Goal: Find specific page/section: Find specific page/section

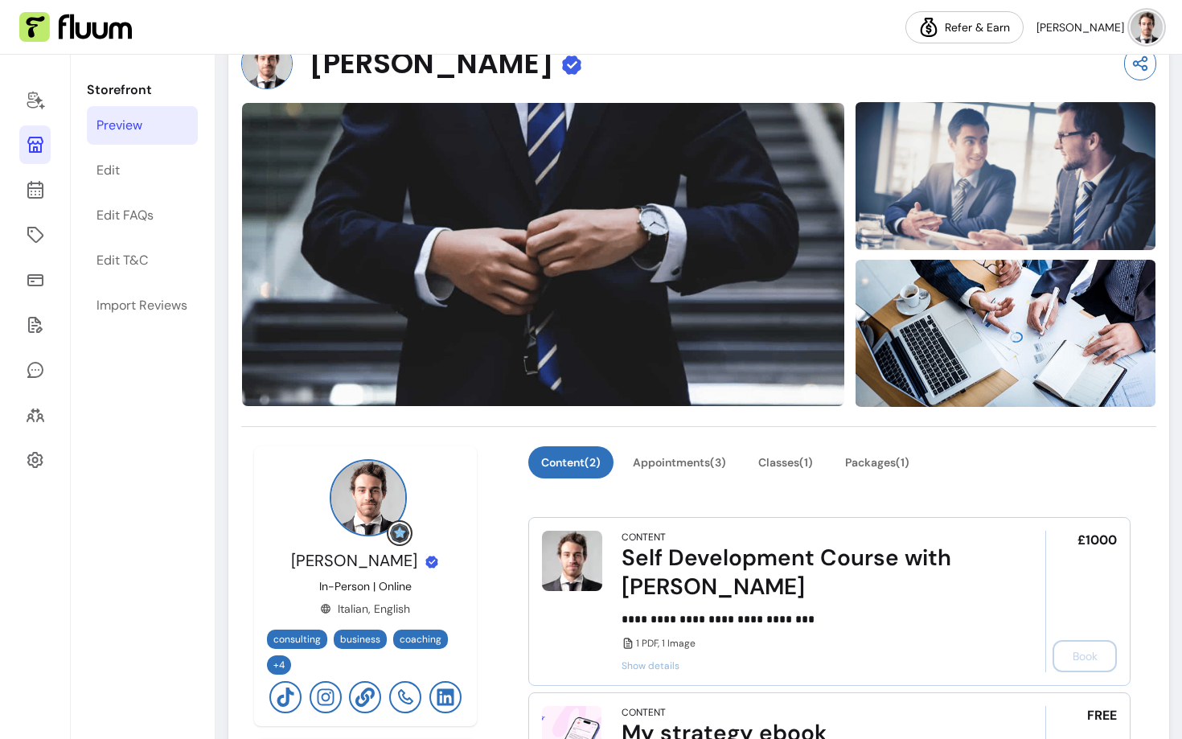
scroll to position [142, 0]
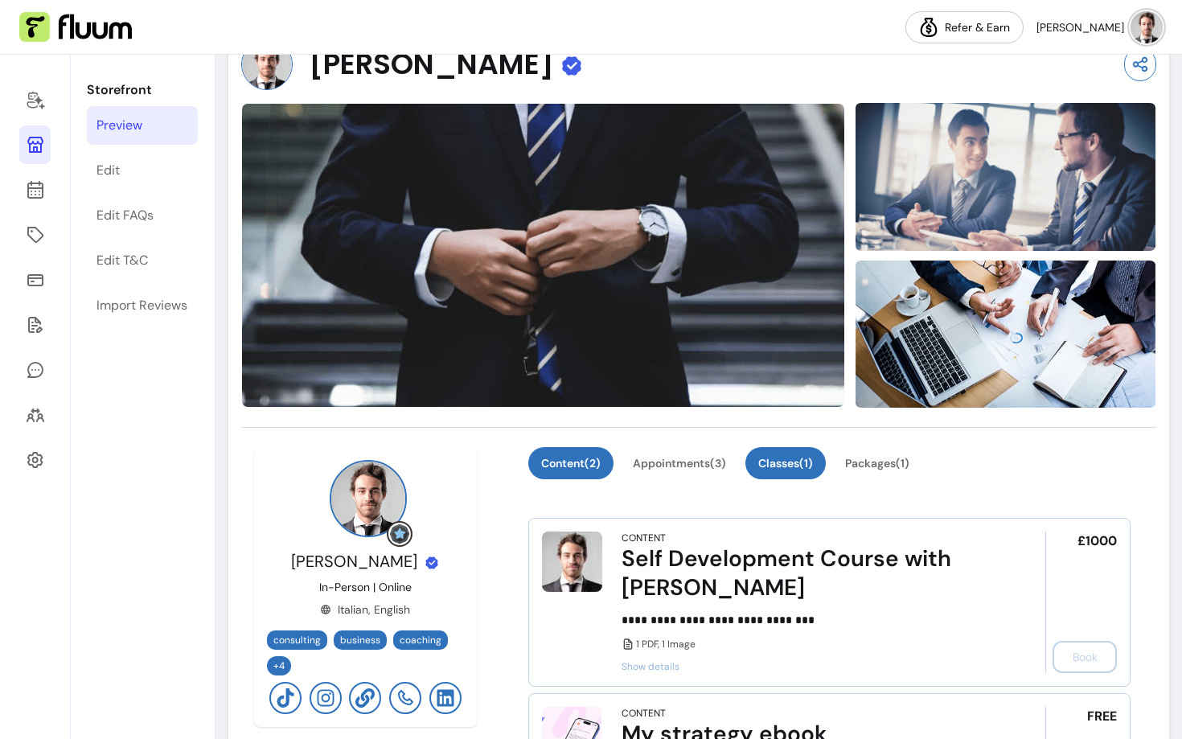
click at [798, 454] on button "Classes ( 1 )" at bounding box center [786, 463] width 80 height 32
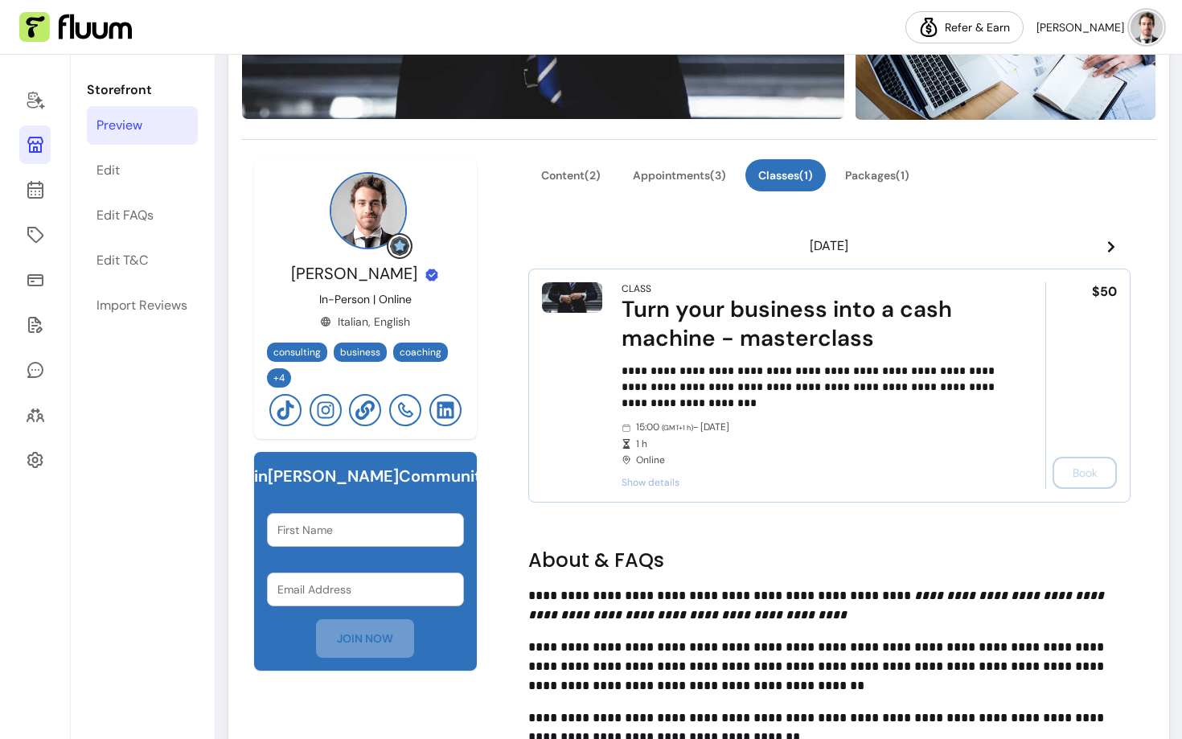
scroll to position [440, 0]
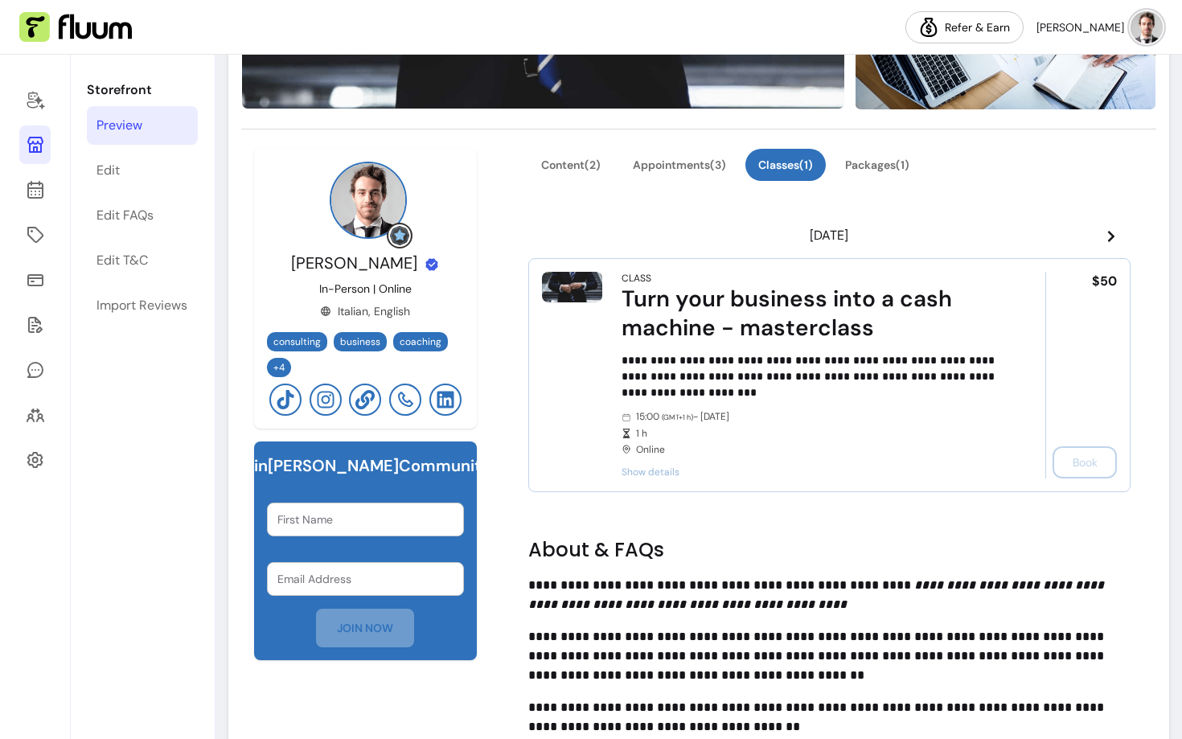
click at [1110, 235] on icon at bounding box center [1111, 236] width 13 height 13
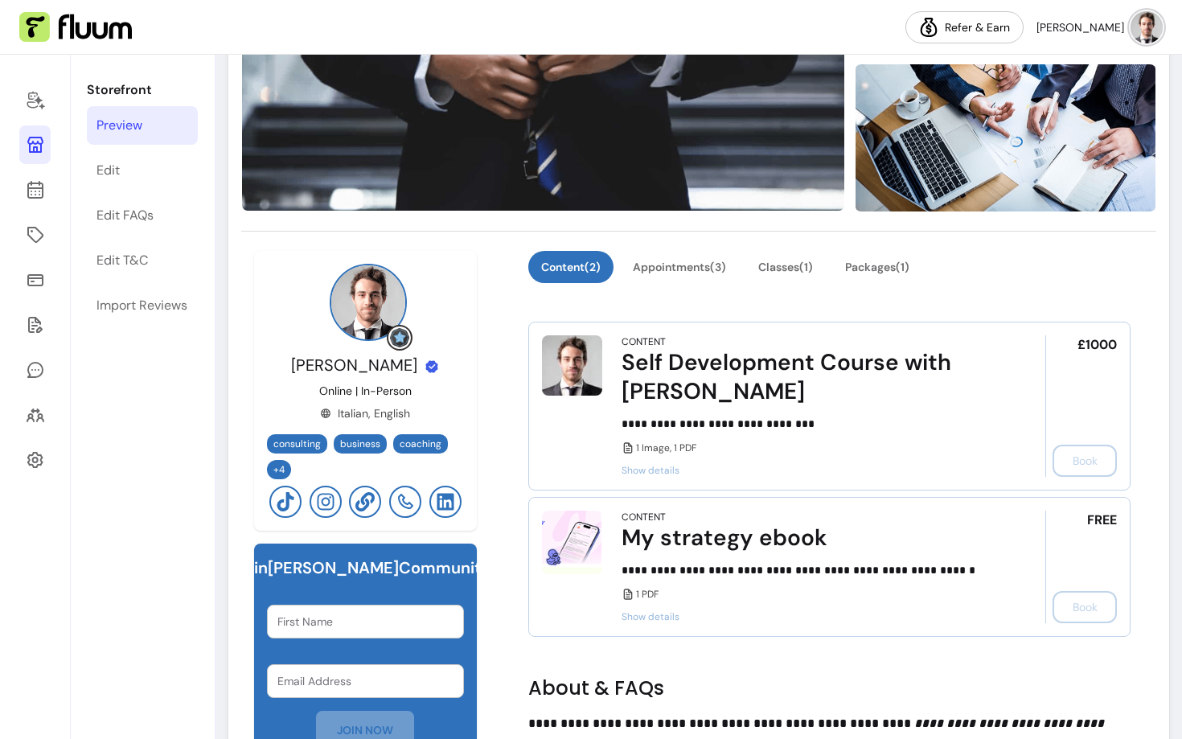
scroll to position [356, 0]
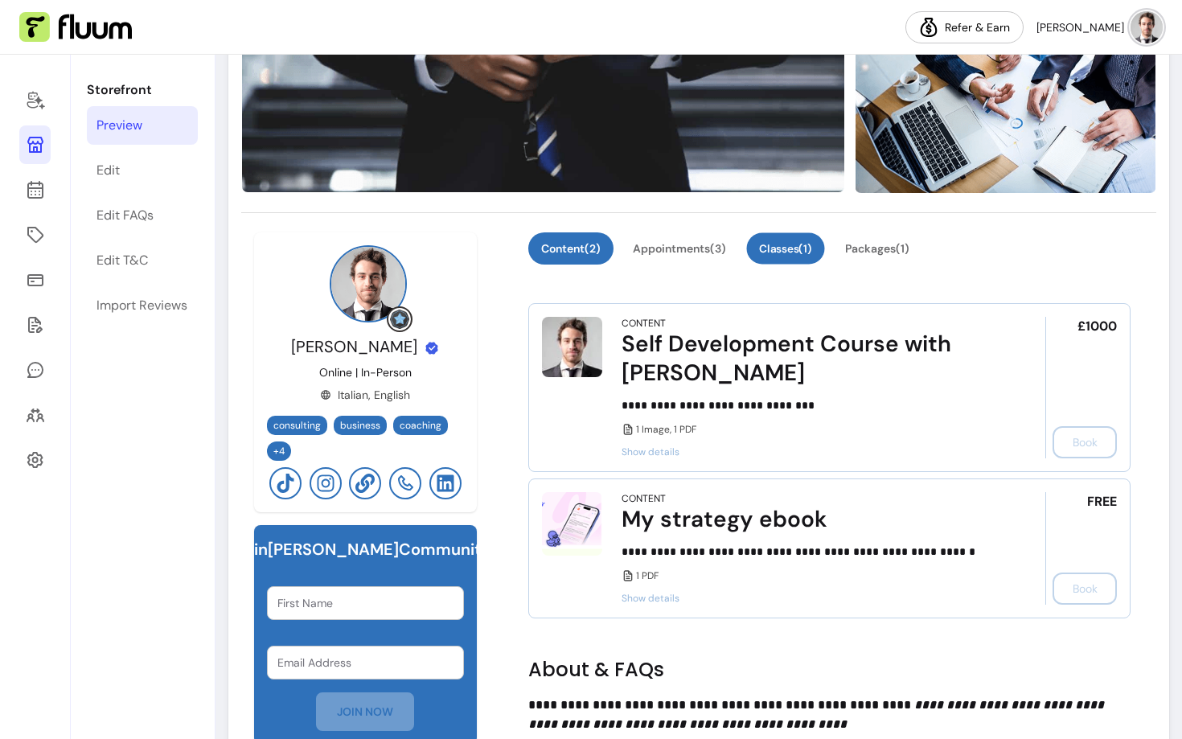
click at [770, 252] on button "Classes ( 1 )" at bounding box center [785, 248] width 78 height 31
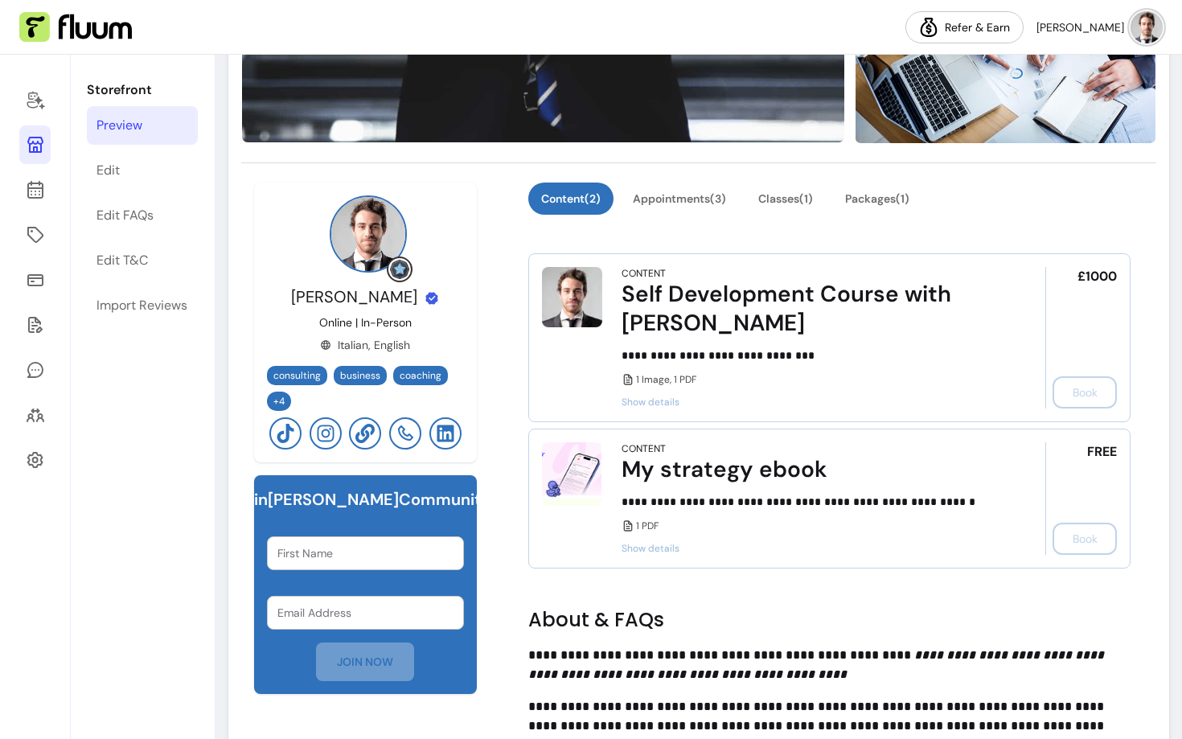
scroll to position [411, 0]
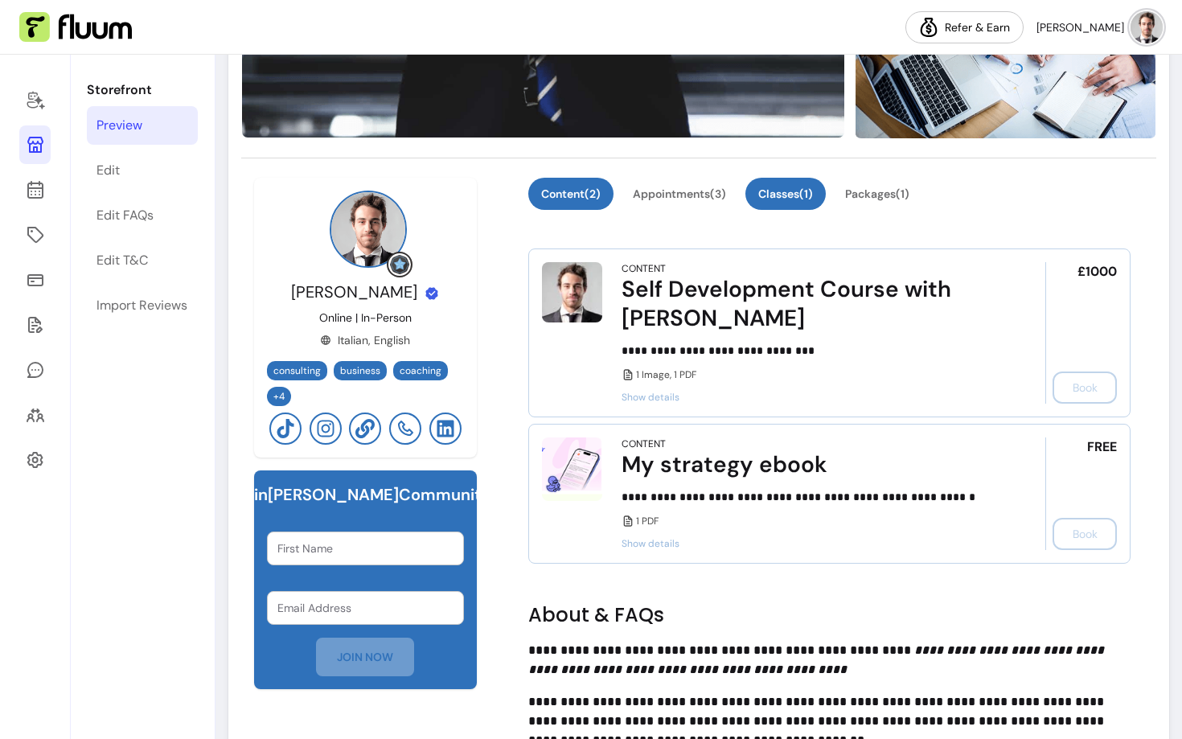
click at [792, 194] on button "Classes ( 1 )" at bounding box center [786, 194] width 80 height 32
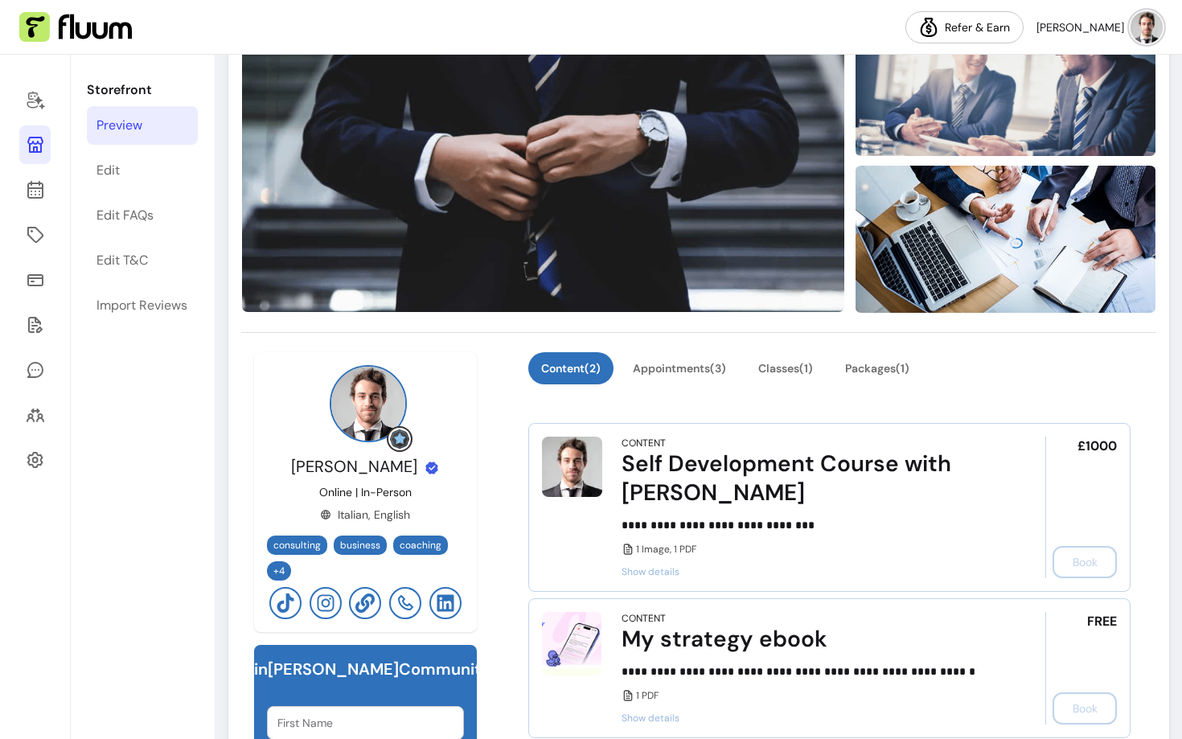
scroll to position [252, 0]
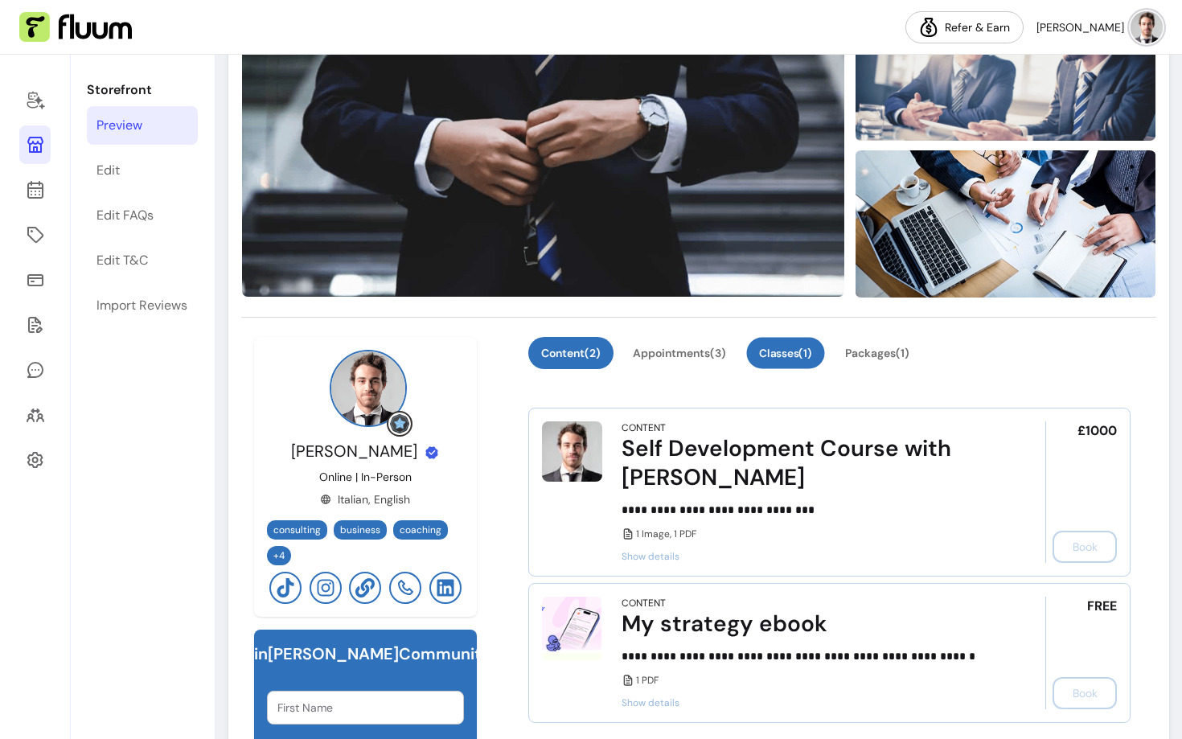
click at [796, 353] on button "Classes ( 1 )" at bounding box center [785, 353] width 78 height 31
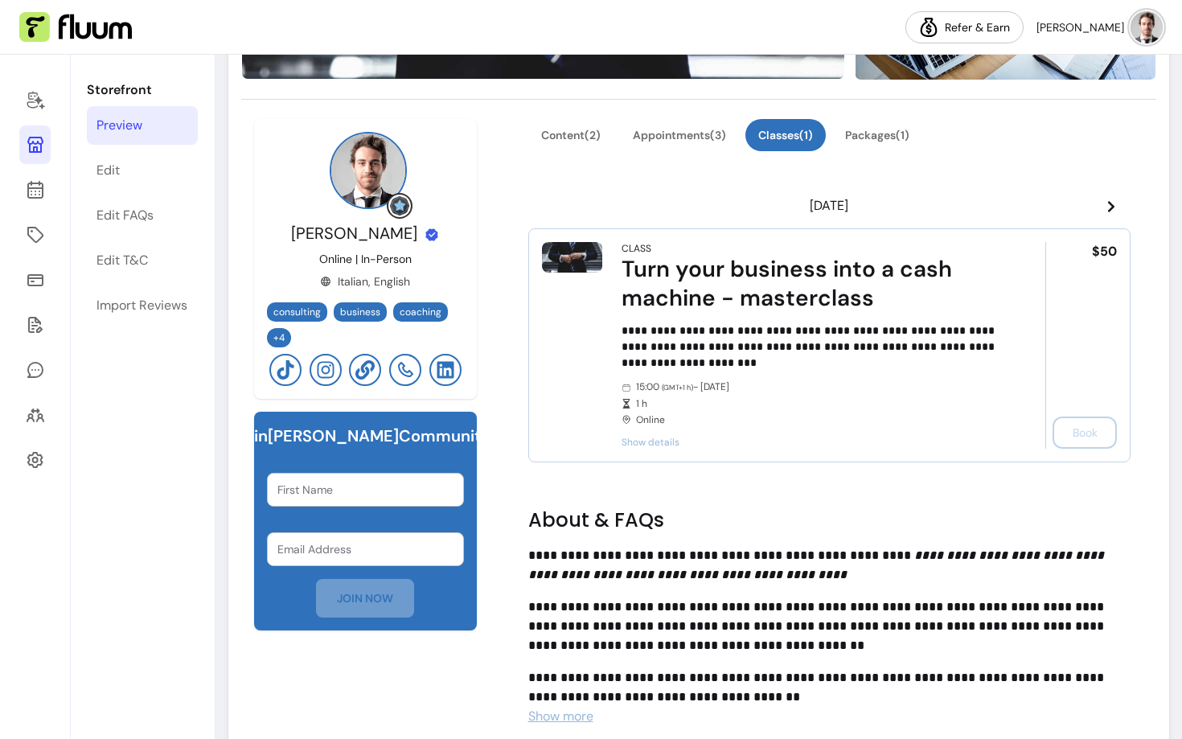
scroll to position [471, 0]
